Goal: Navigation & Orientation: Find specific page/section

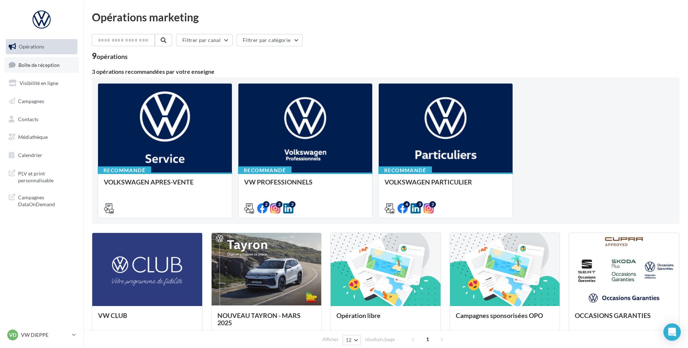
click at [40, 72] on link "Boîte de réception" at bounding box center [41, 65] width 74 height 16
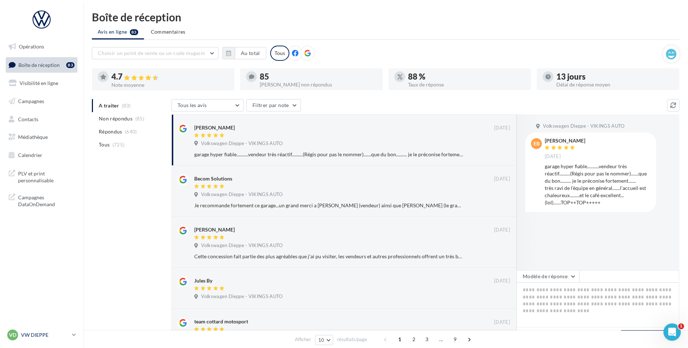
click at [53, 331] on p "VW DIEPPE" at bounding box center [45, 334] width 48 height 7
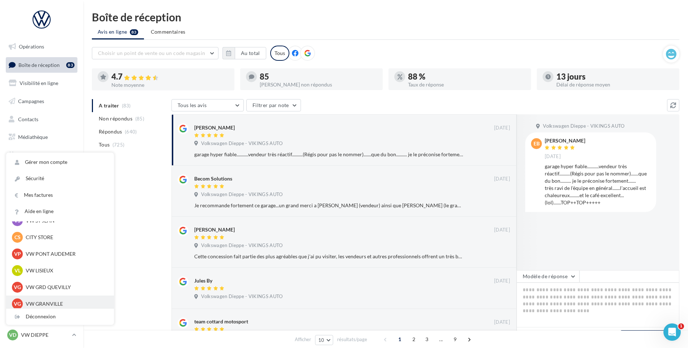
scroll to position [181, 0]
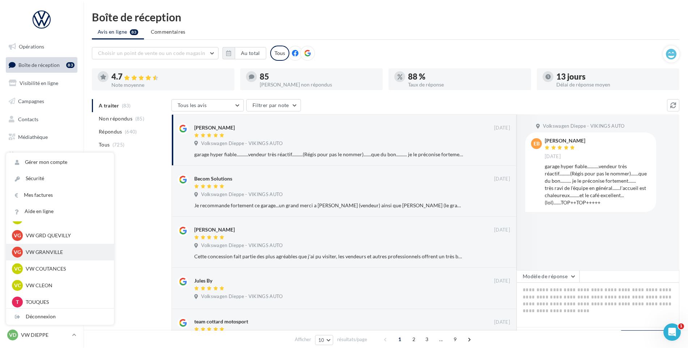
click at [56, 250] on p "VW GRANVILLE" at bounding box center [66, 251] width 80 height 7
